Goal: Task Accomplishment & Management: Manage account settings

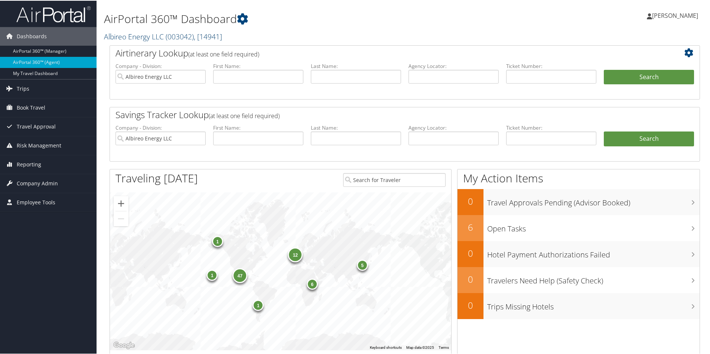
click at [144, 35] on link "Albireo Energy LLC ( 003042 ) , [ 14941 ]" at bounding box center [163, 36] width 118 height 10
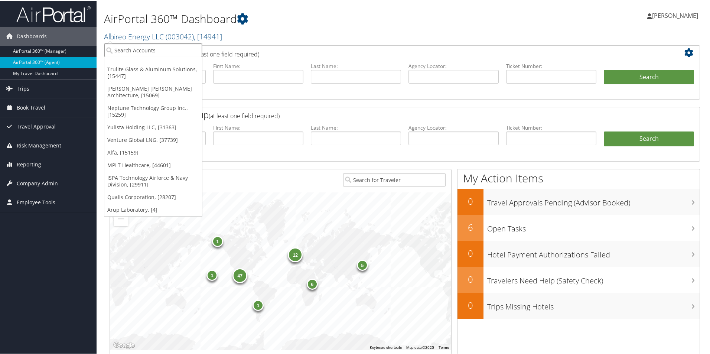
click at [138, 51] on input "search" at bounding box center [153, 50] width 98 height 14
type input "sola"
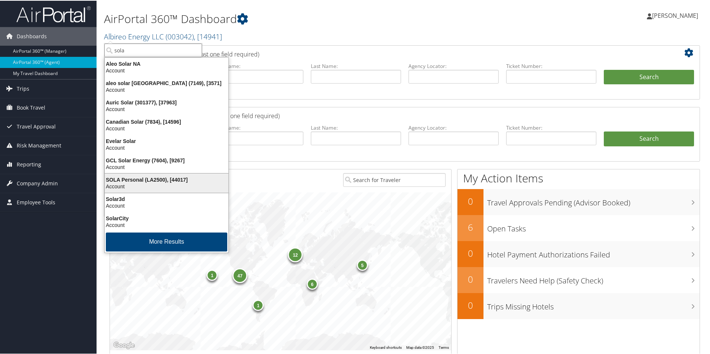
click at [137, 180] on div "SOLA Personal (LA2500), [44017]" at bounding box center [166, 179] width 132 height 7
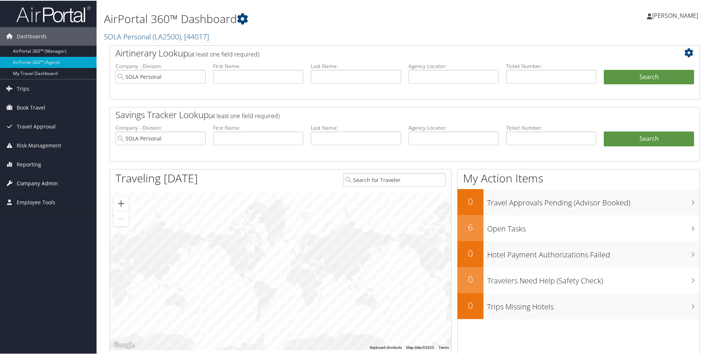
click at [35, 183] on span "Company Admin" at bounding box center [37, 182] width 41 height 19
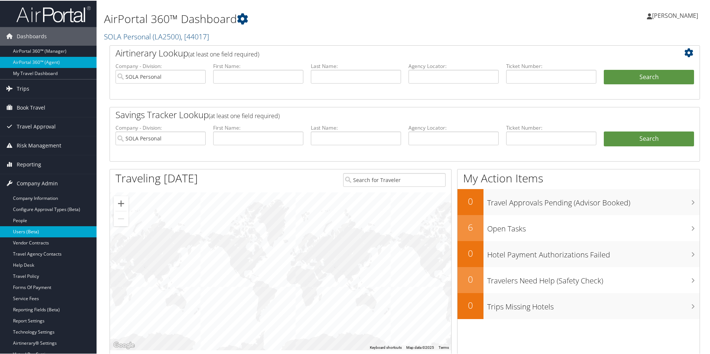
click at [40, 232] on link "Users (Beta)" at bounding box center [48, 230] width 96 height 11
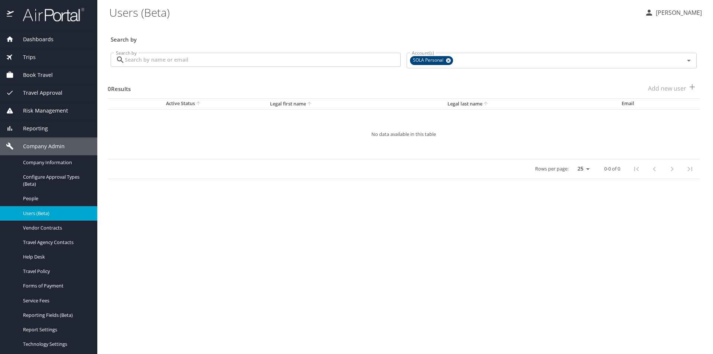
click at [183, 59] on input "Search by" at bounding box center [263, 60] width 276 height 14
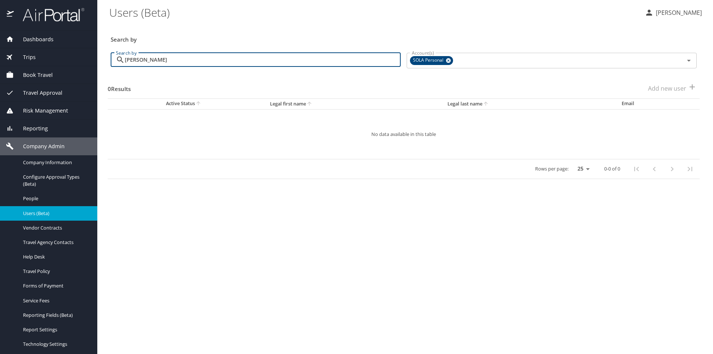
type input "[PERSON_NAME]"
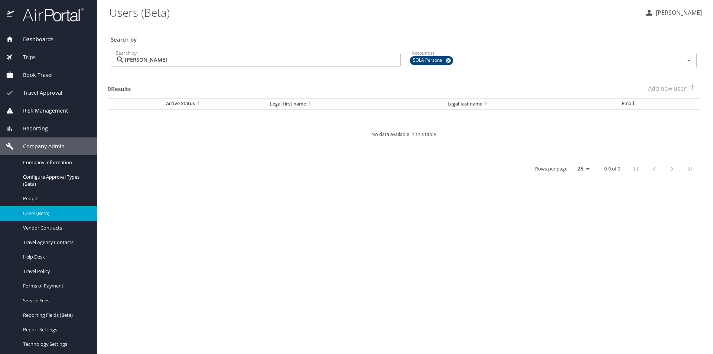
click at [49, 40] on span "Dashboards" at bounding box center [34, 39] width 40 height 8
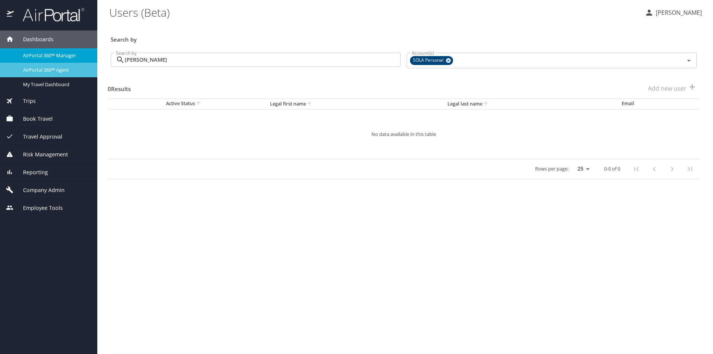
click at [58, 70] on span "AirPortal 360™ Agent" at bounding box center [55, 69] width 65 height 7
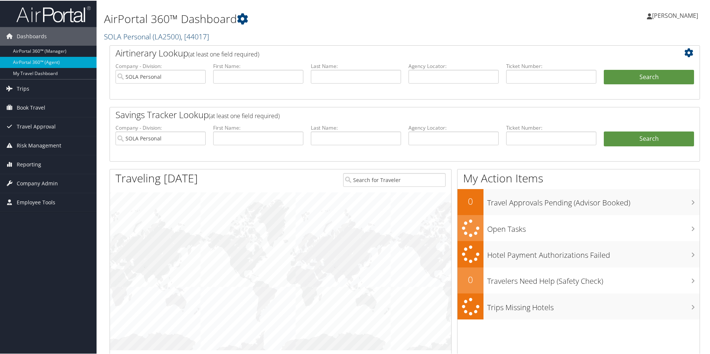
click at [184, 36] on span ", [ 44017 ]" at bounding box center [195, 36] width 28 height 10
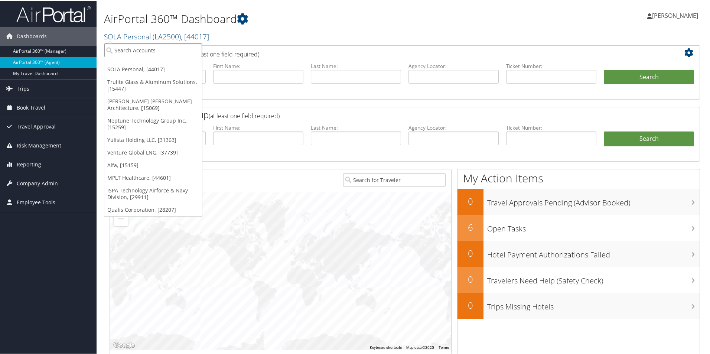
click at [171, 50] on input "search" at bounding box center [153, 50] width 98 height 14
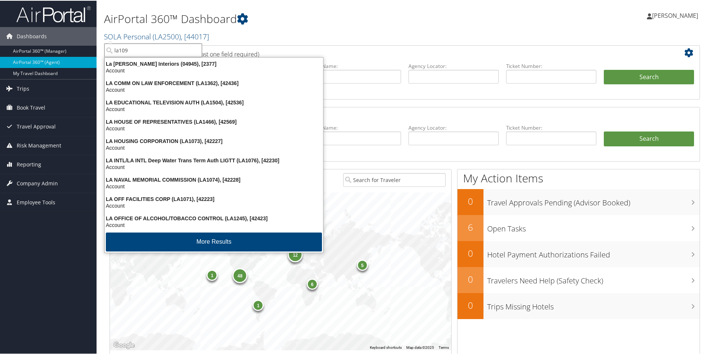
type input "la1093"
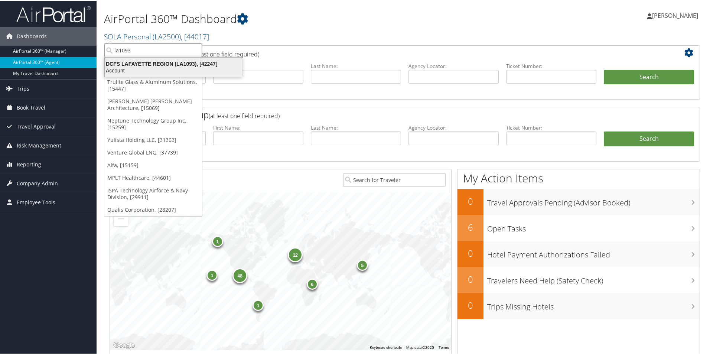
click at [158, 66] on div "Account" at bounding box center [173, 69] width 146 height 7
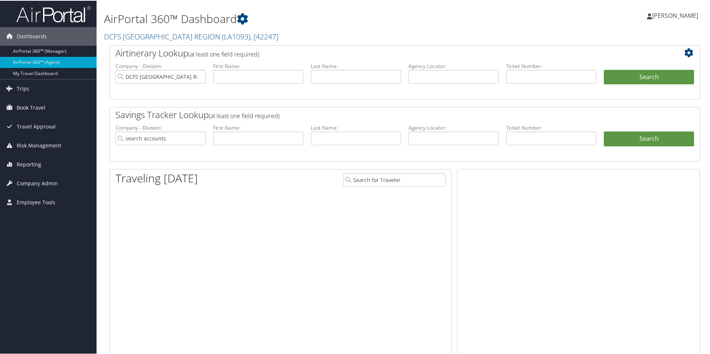
type input "DCFS [GEOGRAPHIC_DATA] REGION"
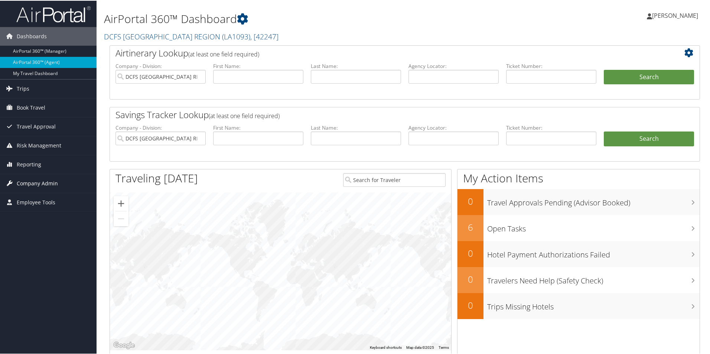
click at [47, 184] on span "Company Admin" at bounding box center [37, 182] width 41 height 19
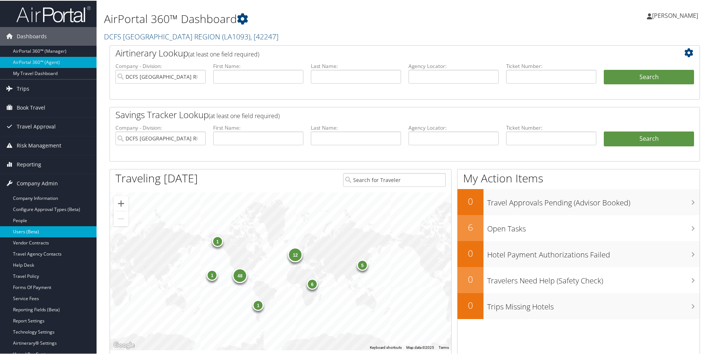
click at [38, 230] on link "Users (Beta)" at bounding box center [48, 230] width 96 height 11
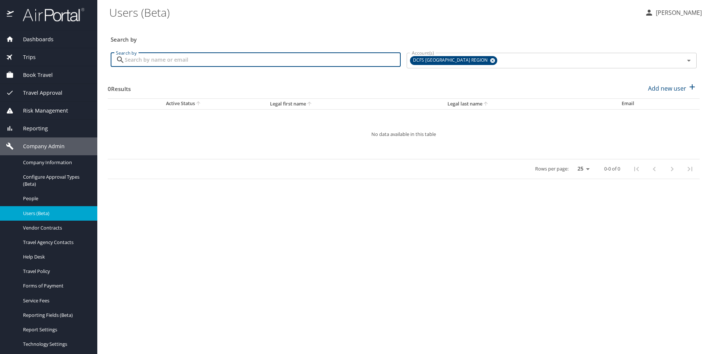
click at [181, 61] on input "Search by" at bounding box center [263, 60] width 276 height 14
type input "[PERSON_NAME]"
drag, startPoint x: 158, startPoint y: 57, endPoint x: 89, endPoint y: 59, distance: 68.7
click at [89, 59] on div "Dashboards AirPortal 360™ Manager AirPortal 360™ Agent My Travel Dashboard Trip…" at bounding box center [356, 177] width 713 height 354
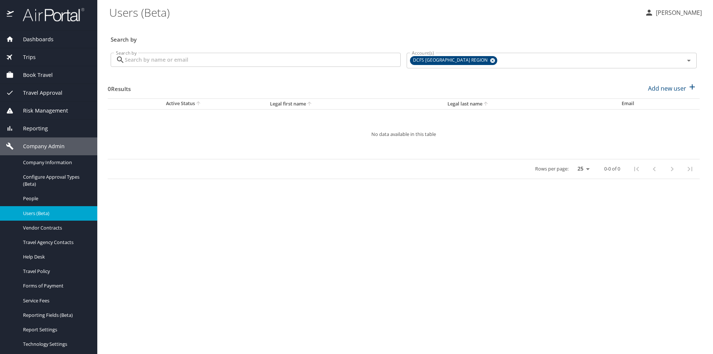
click at [53, 39] on span "Dashboards" at bounding box center [34, 39] width 40 height 8
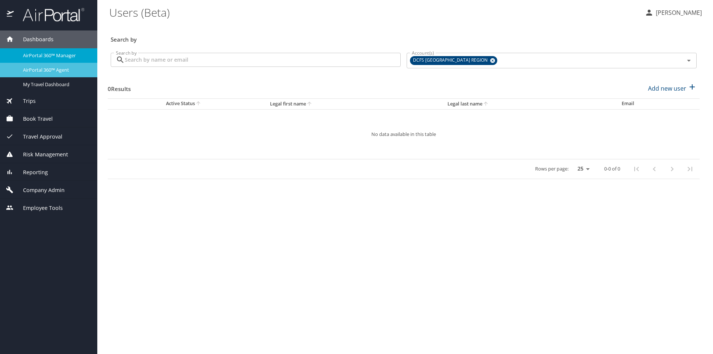
click at [65, 69] on span "AirPortal 360™ Agent" at bounding box center [55, 69] width 65 height 7
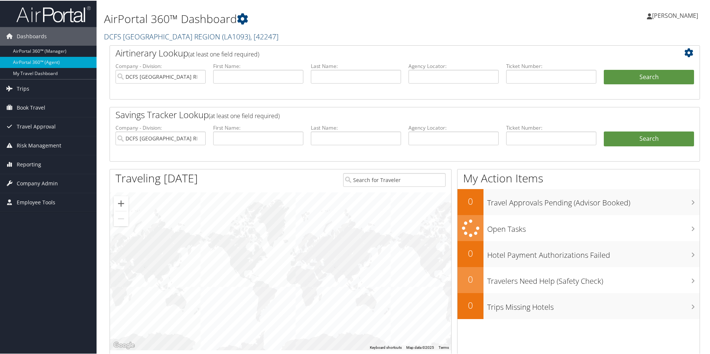
click at [153, 36] on link "DCFS LAFAYETTE REGION ( LA1093 ) , [ 42247 ]" at bounding box center [191, 36] width 174 height 10
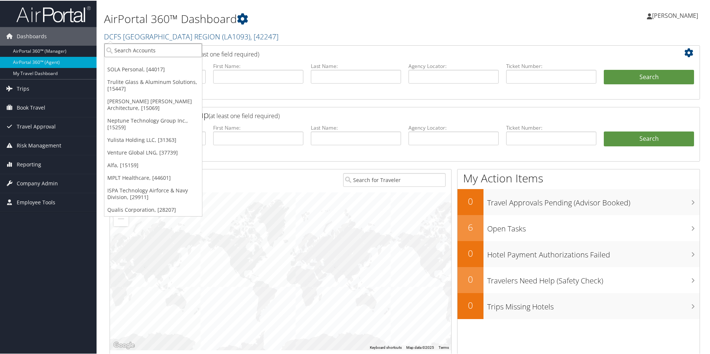
click at [153, 49] on input "search" at bounding box center [153, 50] width 98 height 14
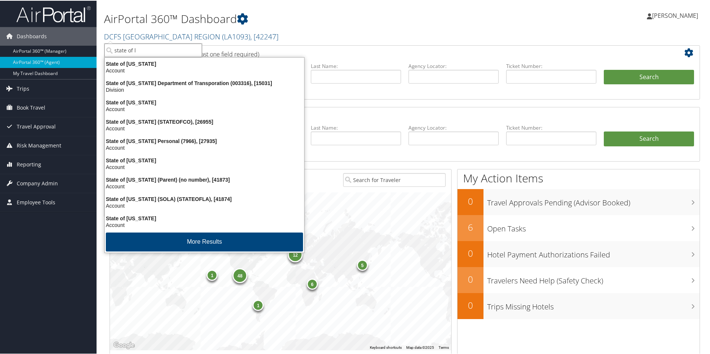
type input "state of lo"
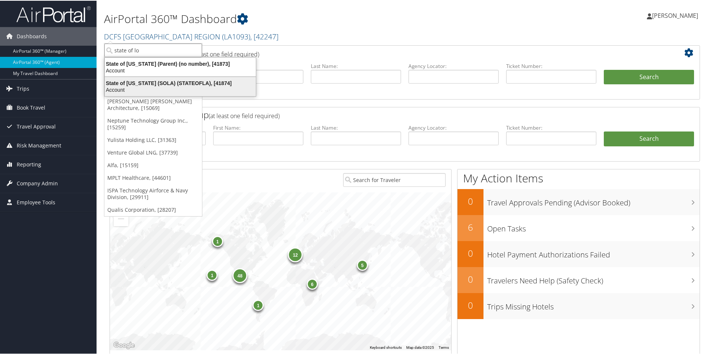
click at [139, 86] on div "Account" at bounding box center [180, 89] width 160 height 7
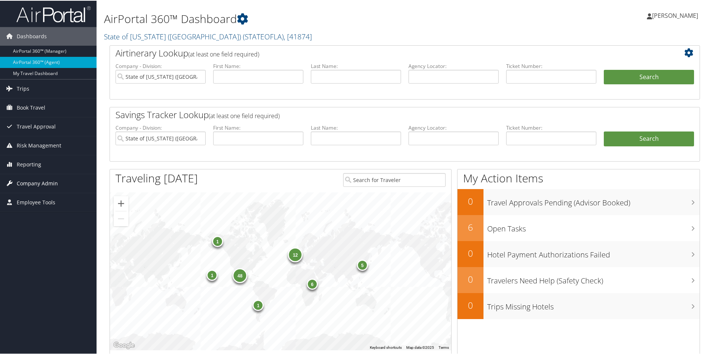
click at [46, 182] on span "Company Admin" at bounding box center [37, 182] width 41 height 19
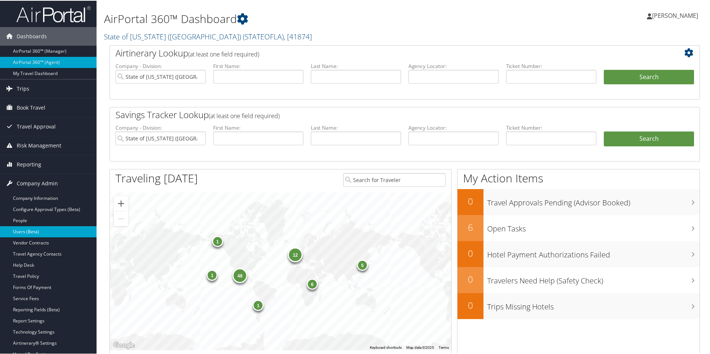
click at [31, 230] on link "Users (Beta)" at bounding box center [48, 230] width 96 height 11
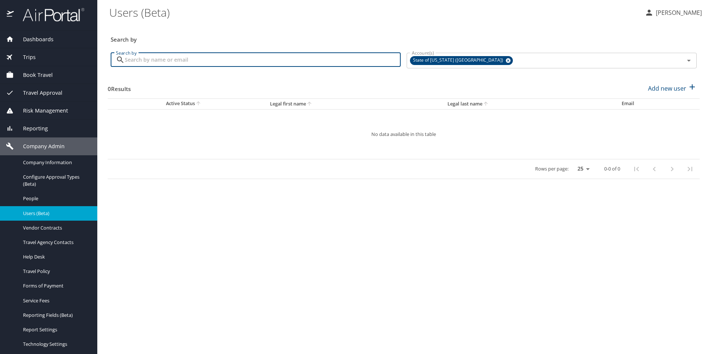
click at [203, 63] on input "Search by" at bounding box center [263, 60] width 276 height 14
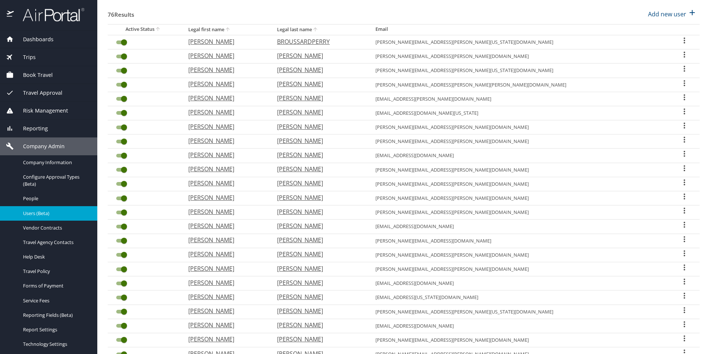
scroll to position [148, 0]
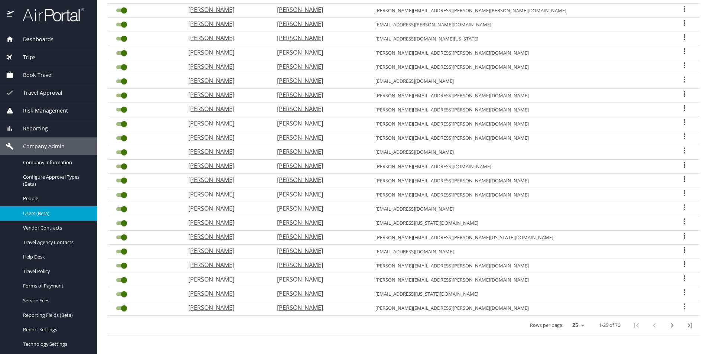
type input "broussard"
click at [667, 325] on icon "next page" at bounding box center [671, 325] width 9 height 9
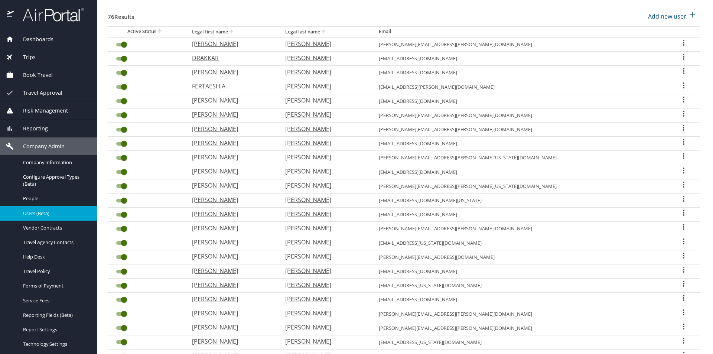
scroll to position [37, 0]
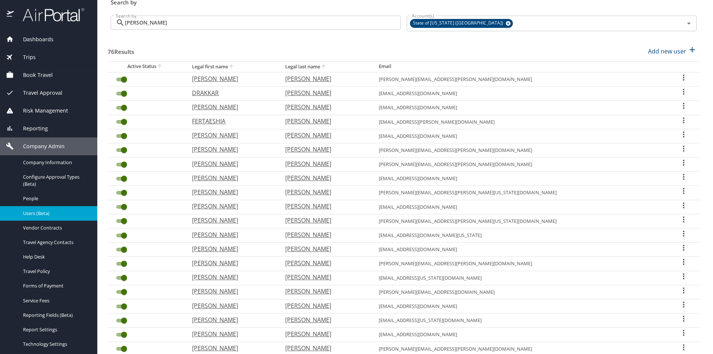
click at [679, 78] on icon "User Search Table" at bounding box center [683, 77] width 9 height 9
click at [642, 78] on p "View profile" at bounding box center [634, 78] width 33 height 9
select select "US"
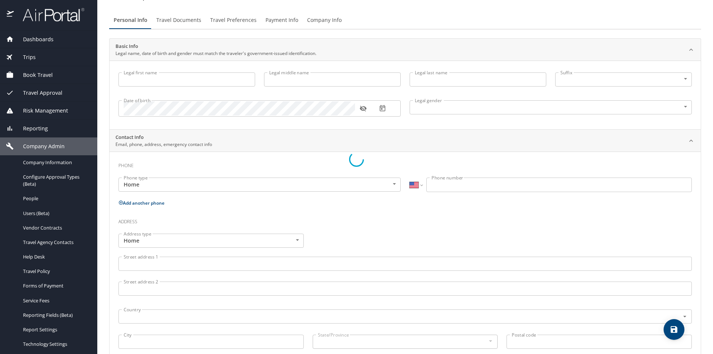
scroll to position [56, 0]
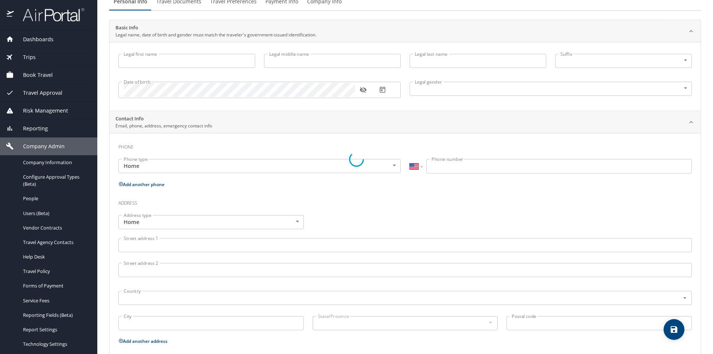
type input "DJENABA"
type input "BROUSSARD"
type input "Undisclosed"
select select "US"
click at [123, 92] on div "Date of birth" at bounding box center [259, 90] width 282 height 16
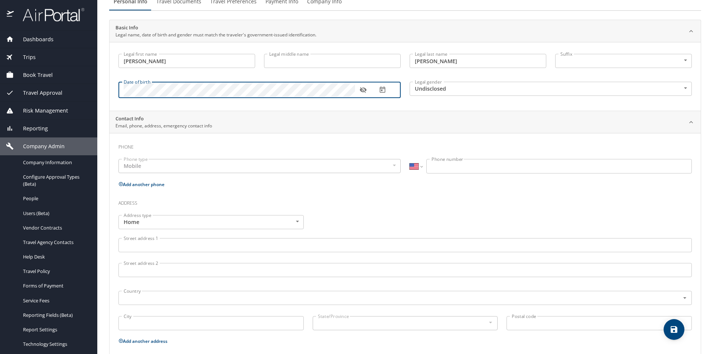
click at [299, 103] on div "Date of birth Date of birth" at bounding box center [259, 89] width 291 height 30
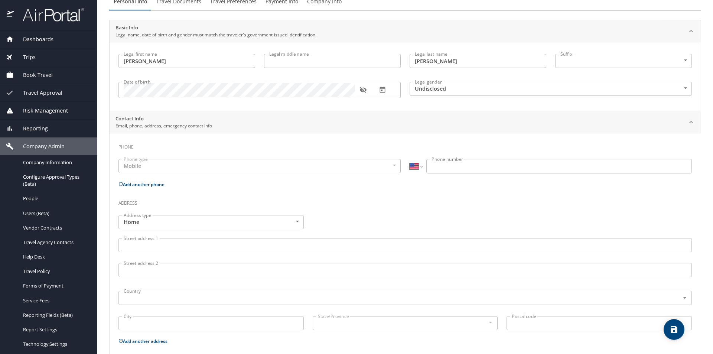
click at [361, 89] on icon "button" at bounding box center [362, 90] width 7 height 6
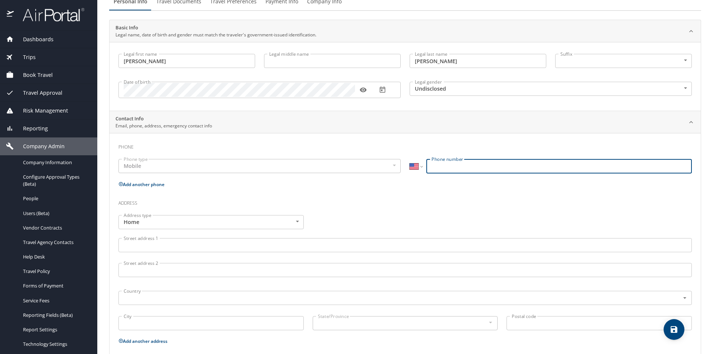
click at [434, 166] on input "Phone number" at bounding box center [558, 166] width 265 height 14
type input "(337) 230-4653"
click at [674, 329] on icon "save" at bounding box center [673, 329] width 7 height 7
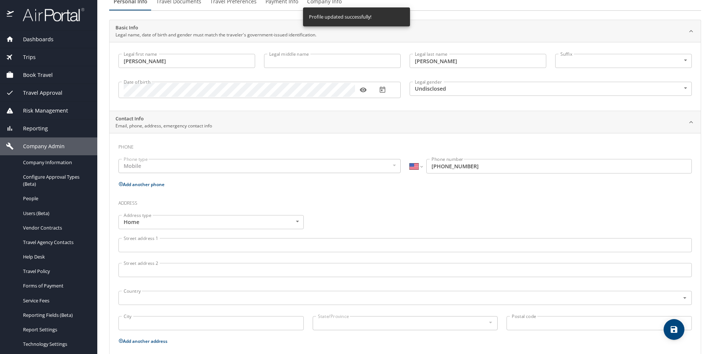
select select "US"
click at [46, 37] on span "Dashboards" at bounding box center [34, 39] width 40 height 8
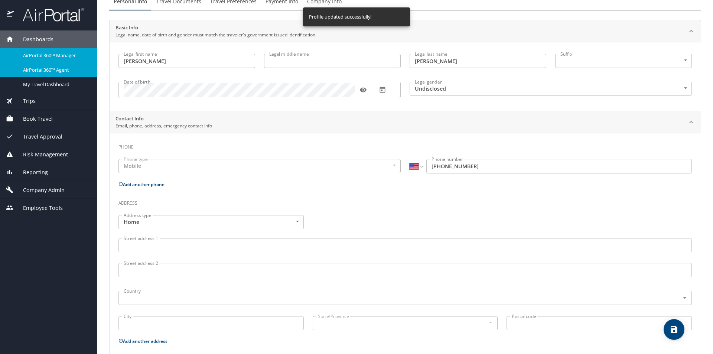
click at [66, 68] on span "AirPortal 360™ Agent" at bounding box center [55, 69] width 65 height 7
